Goal: Use online tool/utility: Use online tool/utility

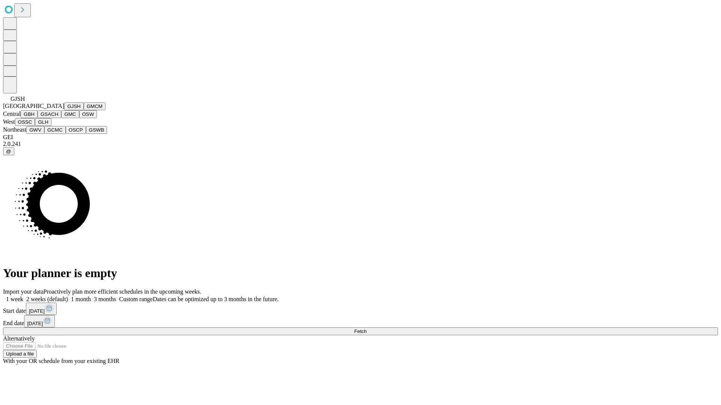
click at [64, 110] on button "GJSH" at bounding box center [74, 106] width 20 height 8
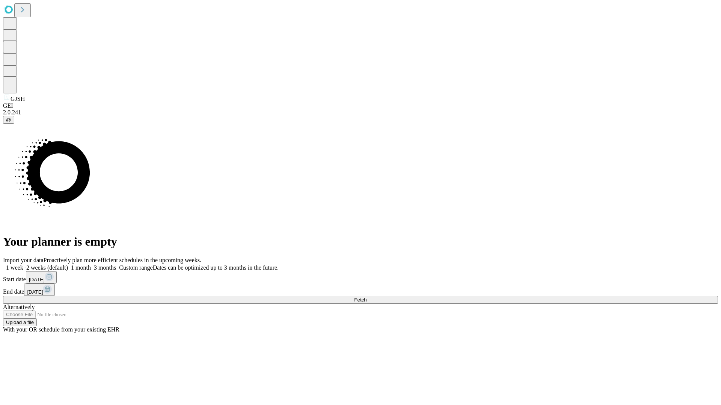
click at [91, 265] on label "1 month" at bounding box center [79, 268] width 23 height 6
click at [366, 297] on span "Fetch" at bounding box center [360, 300] width 12 height 6
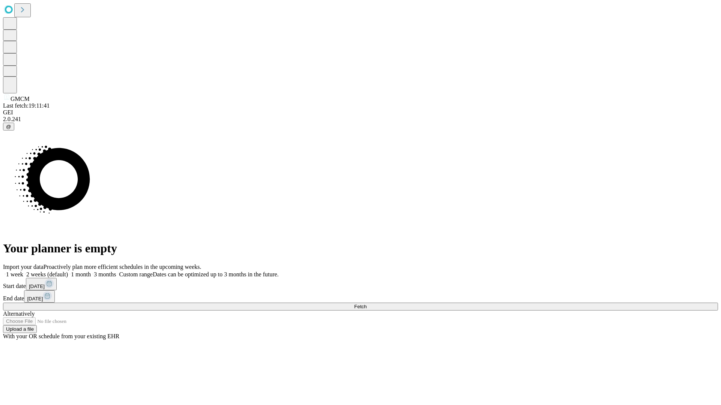
click at [91, 271] on label "1 month" at bounding box center [79, 274] width 23 height 6
click at [366, 304] on span "Fetch" at bounding box center [360, 307] width 12 height 6
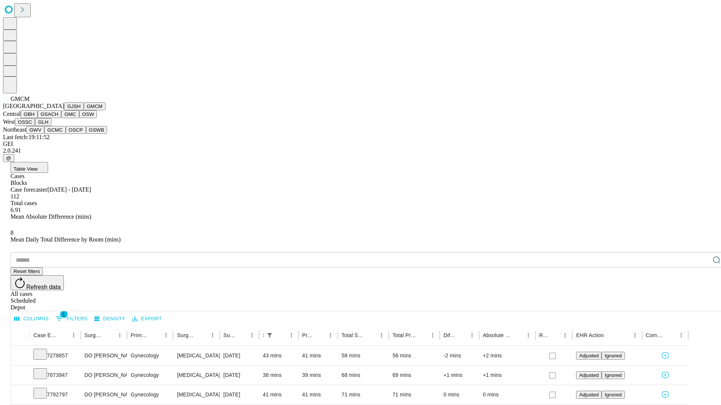
click at [38, 118] on button "GBH" at bounding box center [29, 114] width 17 height 8
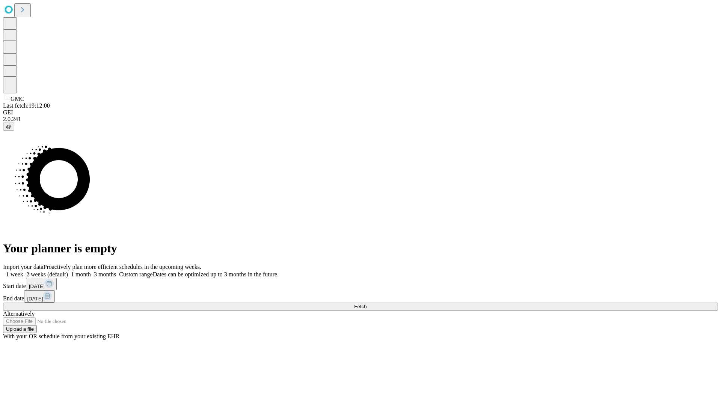
click at [91, 271] on label "1 month" at bounding box center [79, 274] width 23 height 6
click at [366, 304] on span "Fetch" at bounding box center [360, 307] width 12 height 6
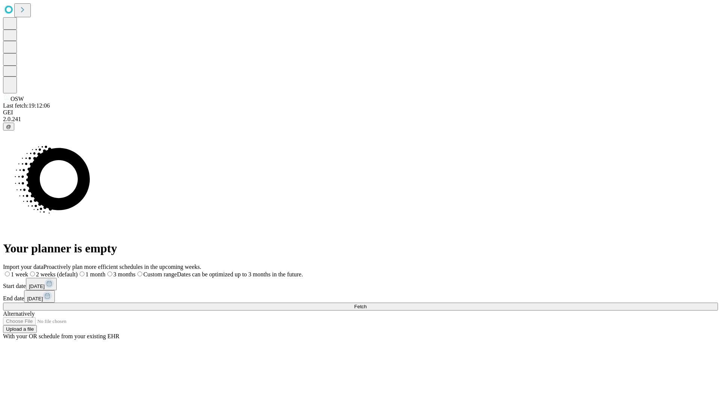
click at [105, 271] on label "1 month" at bounding box center [92, 274] width 28 height 6
click at [366, 304] on span "Fetch" at bounding box center [360, 307] width 12 height 6
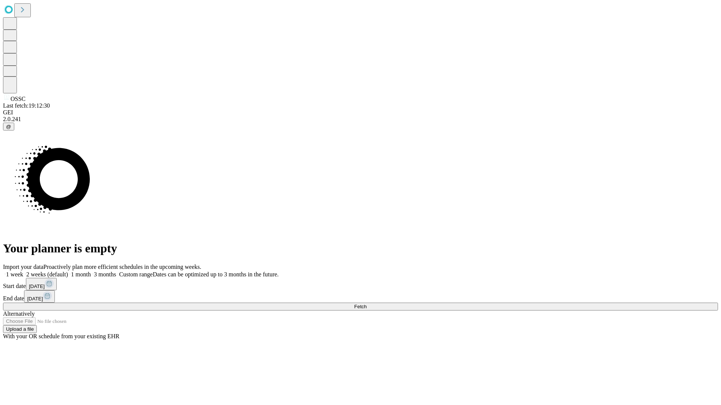
click at [91, 271] on label "1 month" at bounding box center [79, 274] width 23 height 6
click at [366, 304] on span "Fetch" at bounding box center [360, 307] width 12 height 6
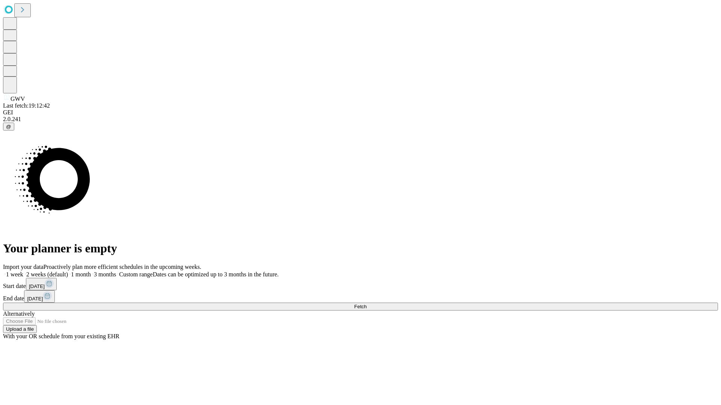
click at [91, 271] on label "1 month" at bounding box center [79, 274] width 23 height 6
click at [366, 304] on span "Fetch" at bounding box center [360, 307] width 12 height 6
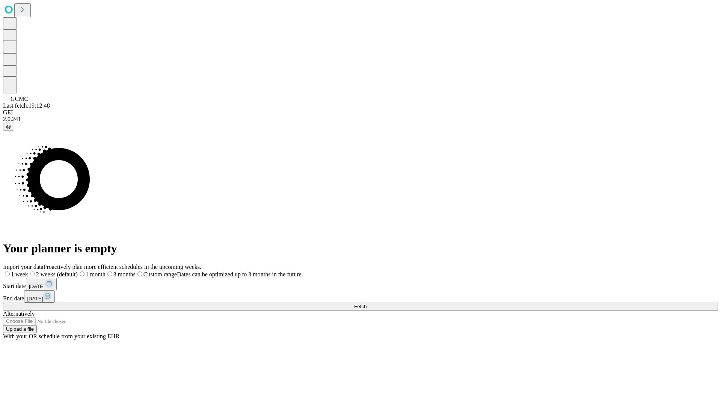
click at [105, 271] on label "1 month" at bounding box center [92, 274] width 28 height 6
click at [366, 304] on span "Fetch" at bounding box center [360, 307] width 12 height 6
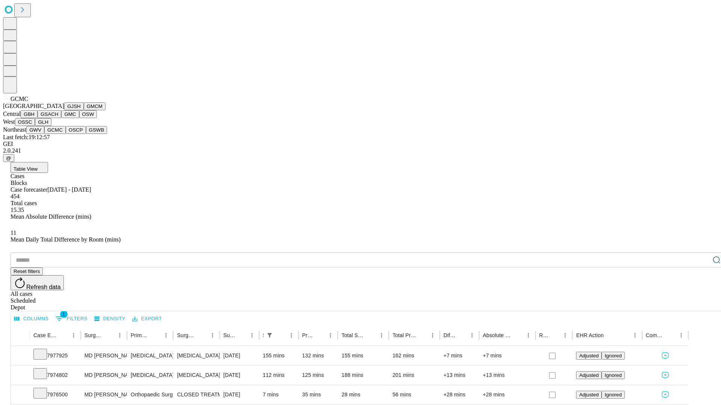
click at [66, 134] on button "OSCP" at bounding box center [76, 130] width 20 height 8
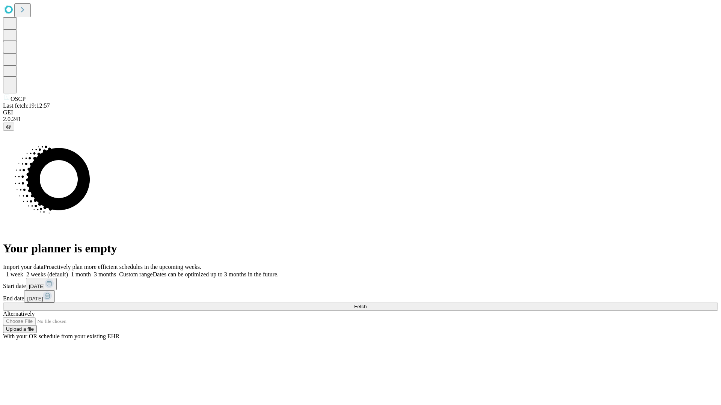
click at [91, 271] on label "1 month" at bounding box center [79, 274] width 23 height 6
click at [366, 304] on span "Fetch" at bounding box center [360, 307] width 12 height 6
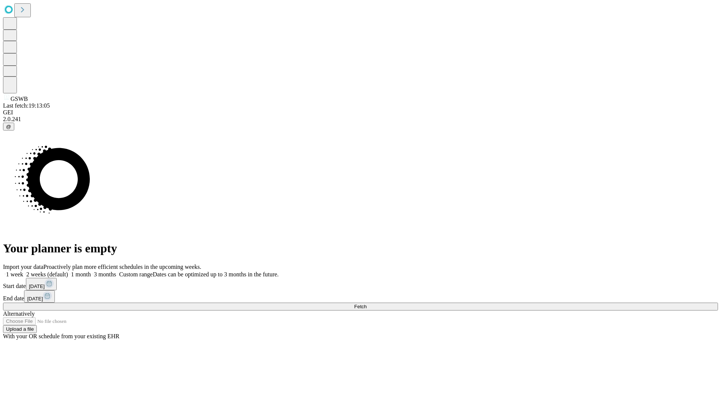
click at [91, 271] on label "1 month" at bounding box center [79, 274] width 23 height 6
click at [366, 304] on span "Fetch" at bounding box center [360, 307] width 12 height 6
